Goal: Navigation & Orientation: Understand site structure

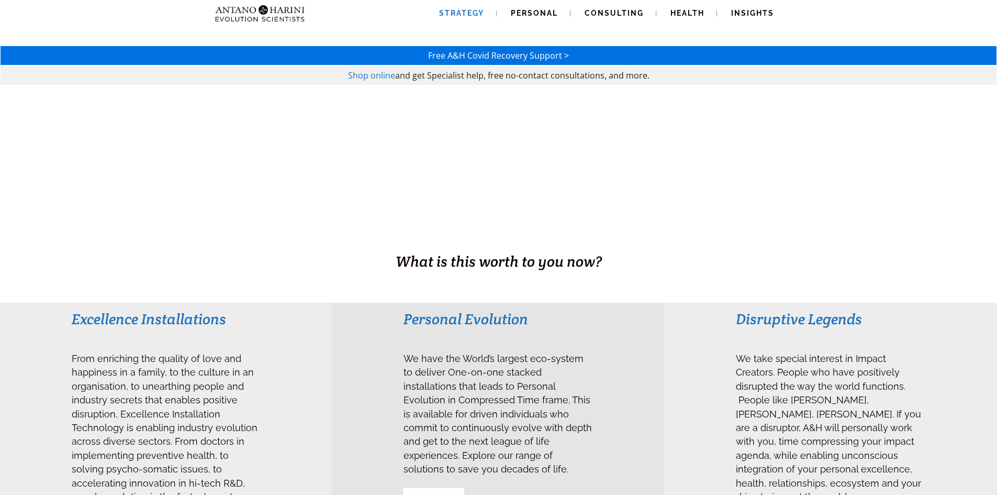
click at [469, 14] on span "Strategy" at bounding box center [461, 13] width 45 height 8
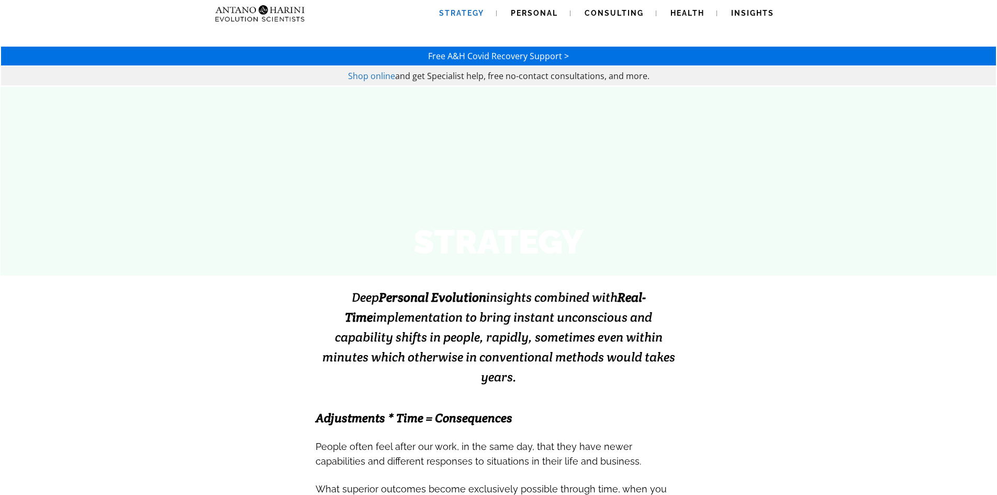
click at [551, 13] on span "Personal" at bounding box center [534, 13] width 47 height 8
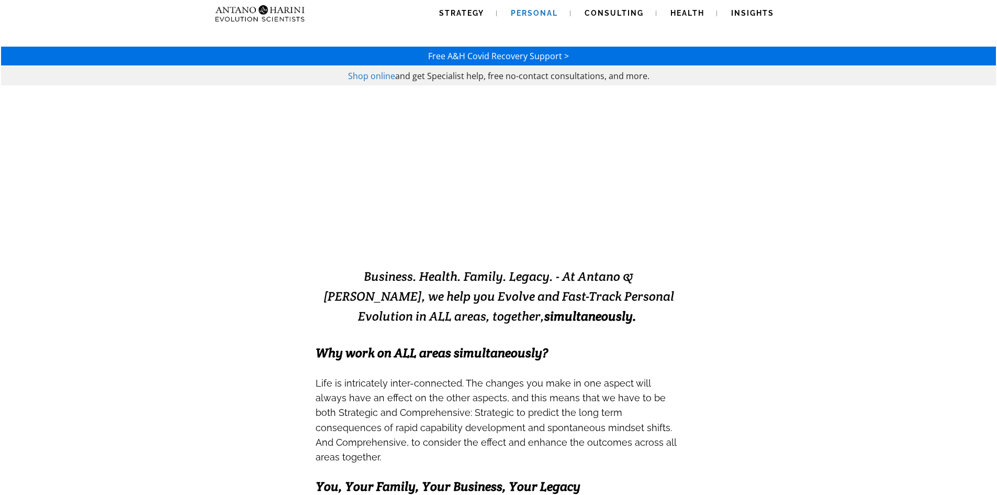
click at [626, 10] on span "Consulting" at bounding box center [614, 13] width 59 height 8
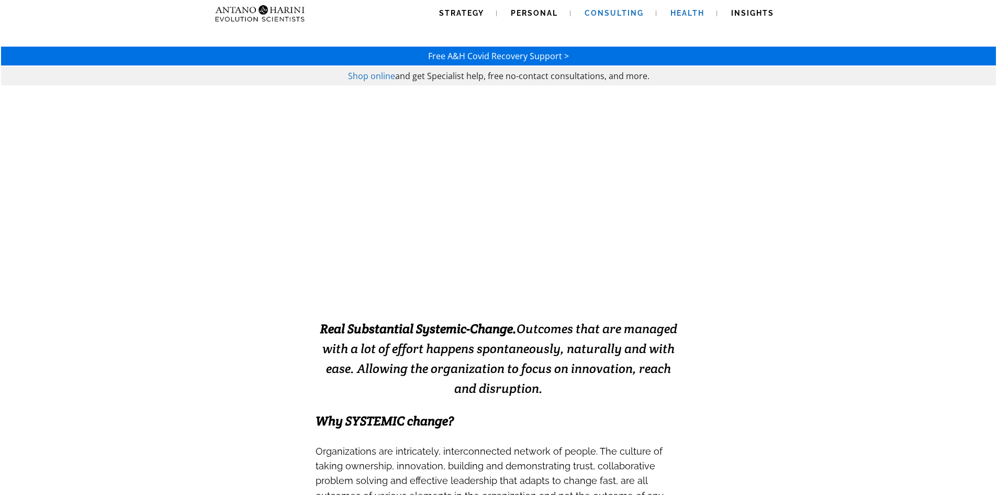
click at [678, 8] on link "Health" at bounding box center [687, 13] width 59 height 27
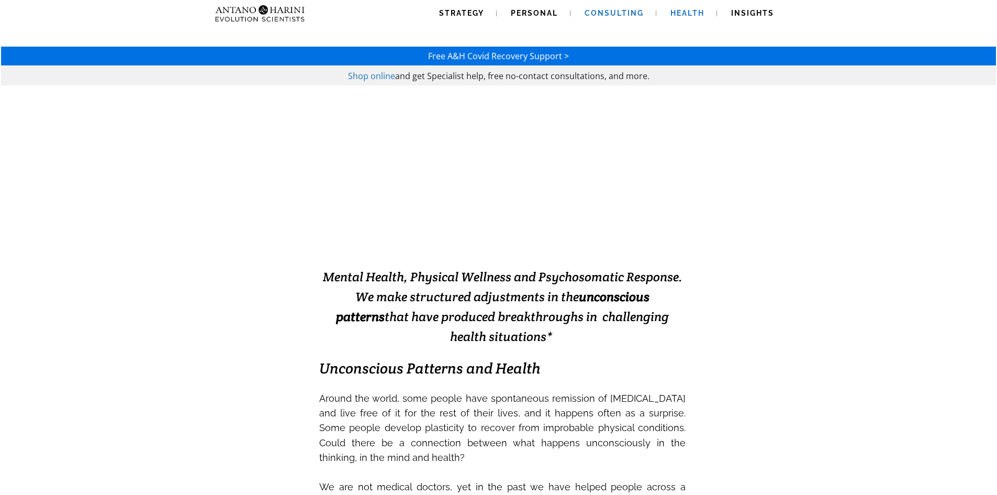
click at [607, 12] on span "Consulting" at bounding box center [614, 13] width 59 height 8
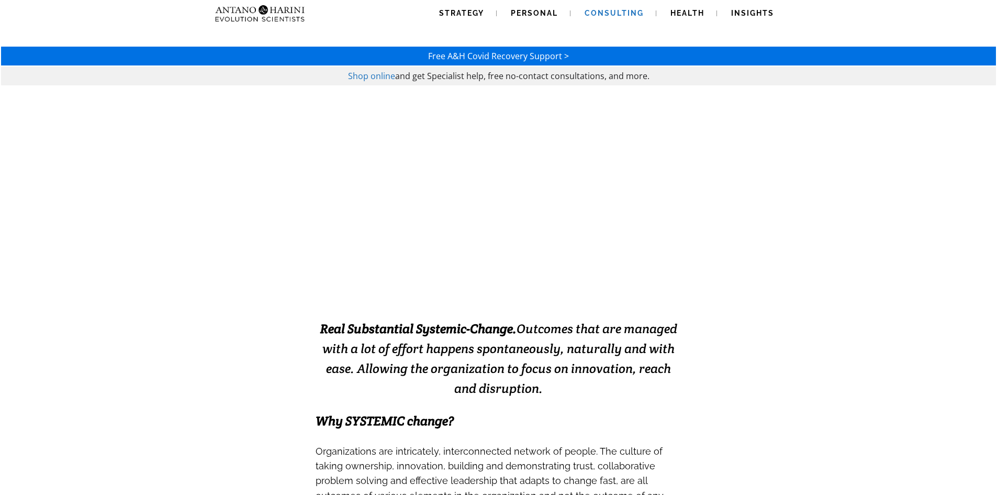
click at [545, 12] on span "Personal" at bounding box center [534, 13] width 47 height 8
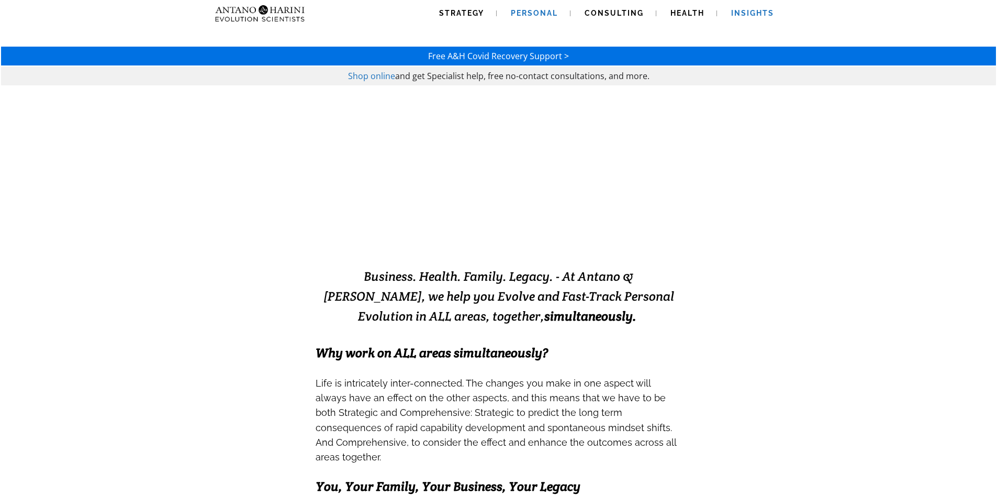
click at [740, 13] on span "Insights" at bounding box center [752, 13] width 43 height 8
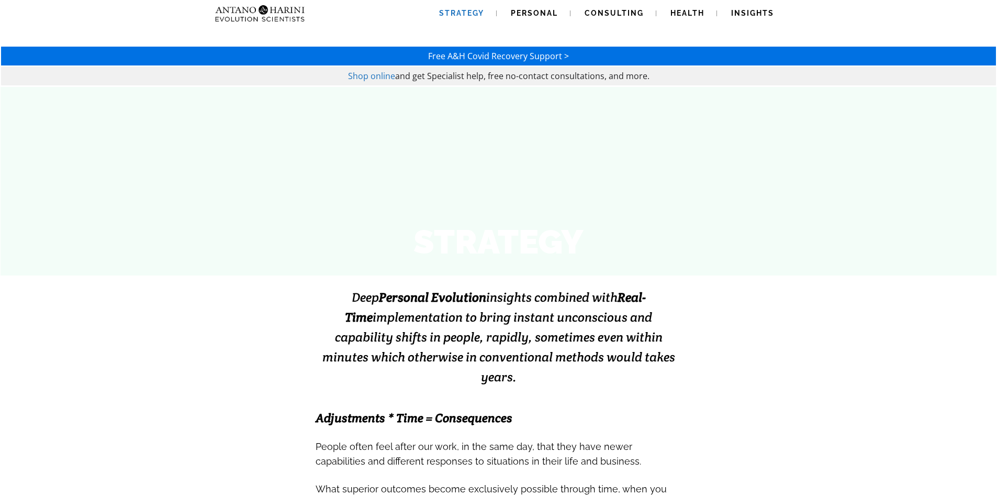
click at [502, 190] on div "STRATEGY" at bounding box center [498, 181] width 975 height 168
click at [622, 14] on span "Consulting" at bounding box center [614, 13] width 59 height 8
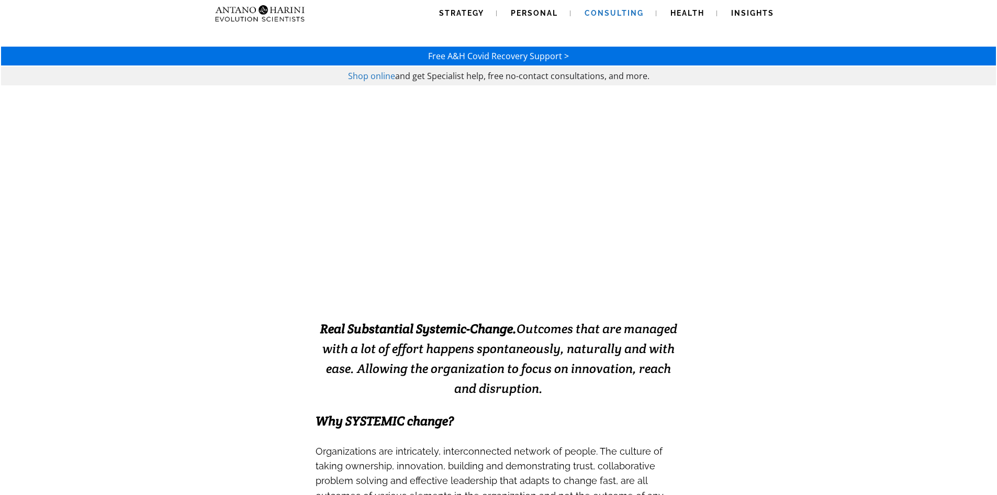
click at [294, 18] on img at bounding box center [260, 13] width 98 height 27
